Goal: Find specific page/section: Find specific page/section

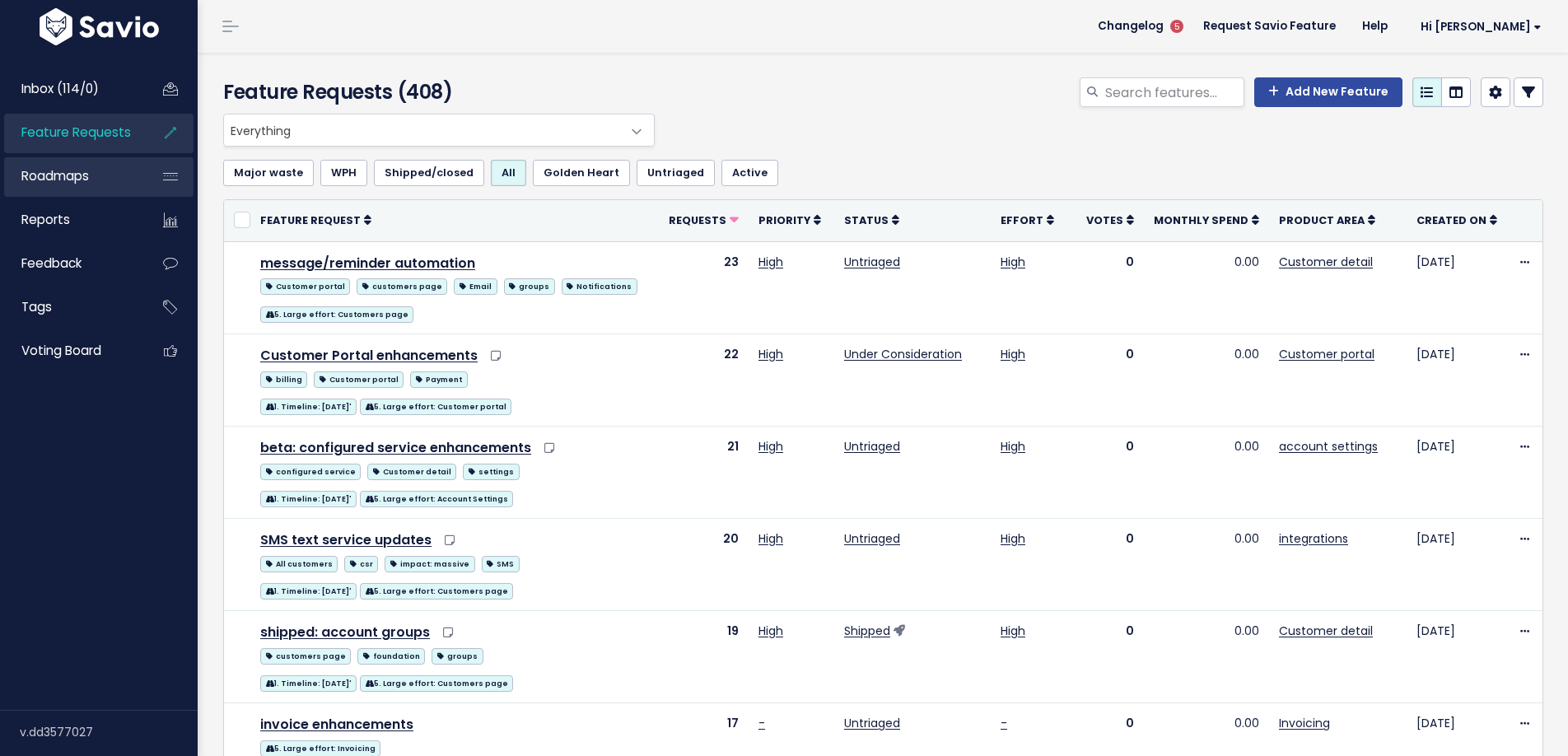
click at [76, 168] on span "Roadmaps" at bounding box center [55, 175] width 67 height 17
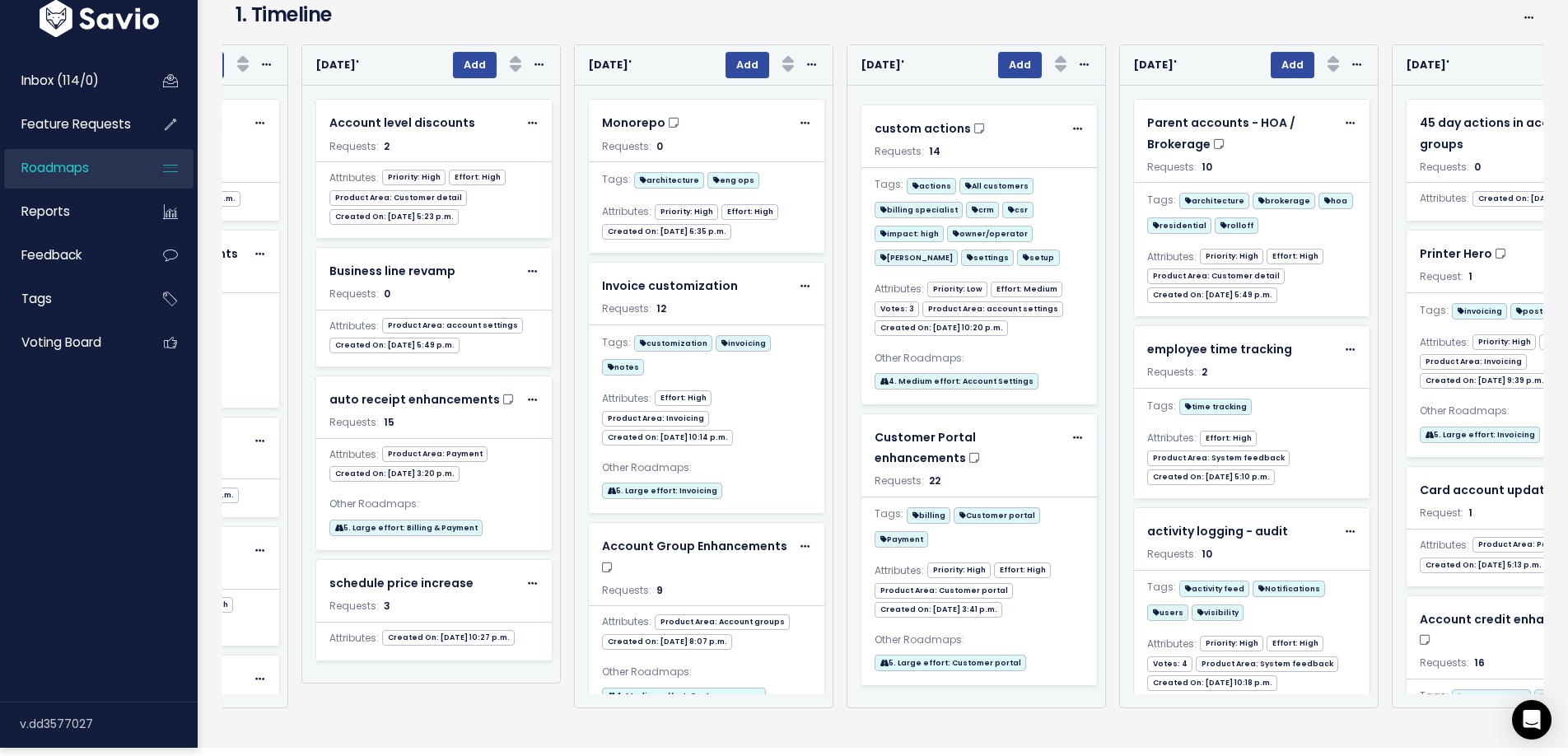
scroll to position [0, 7076]
